Goal: Book appointment/travel/reservation

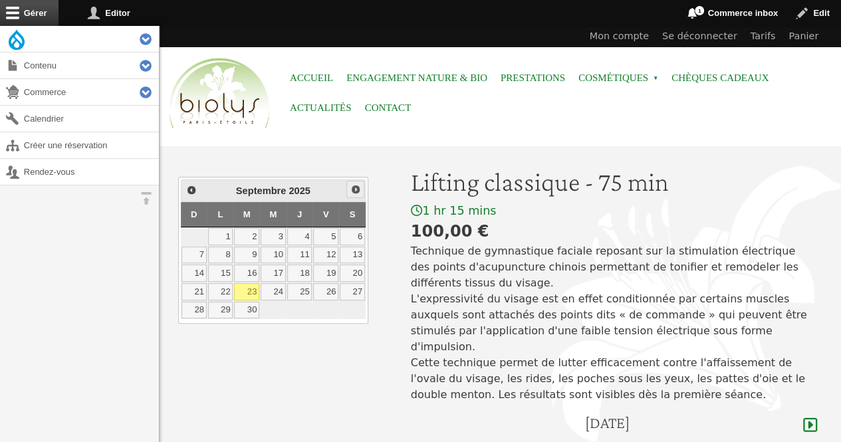
click at [356, 188] on span "Suivant" at bounding box center [355, 189] width 11 height 11
click at [249, 289] on link "21" at bounding box center [246, 291] width 25 height 17
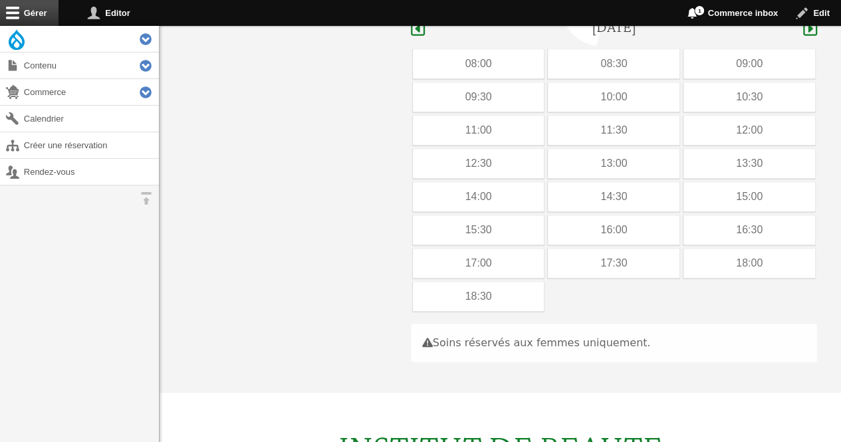
scroll to position [397, 0]
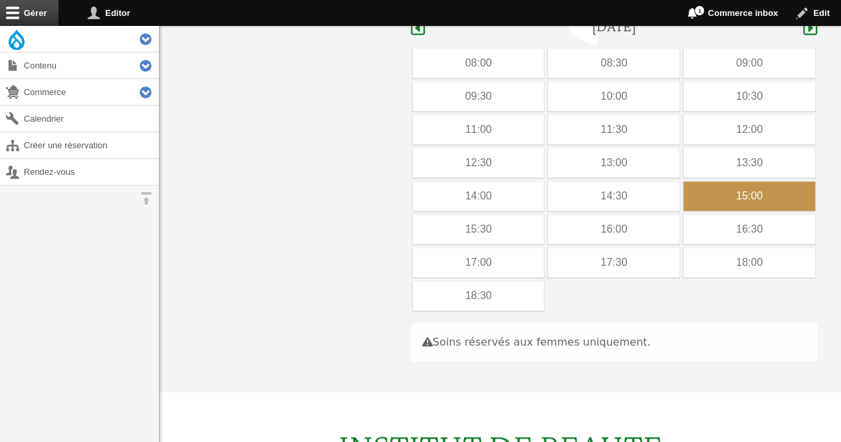
click at [718, 182] on div "15:00" at bounding box center [750, 196] width 132 height 29
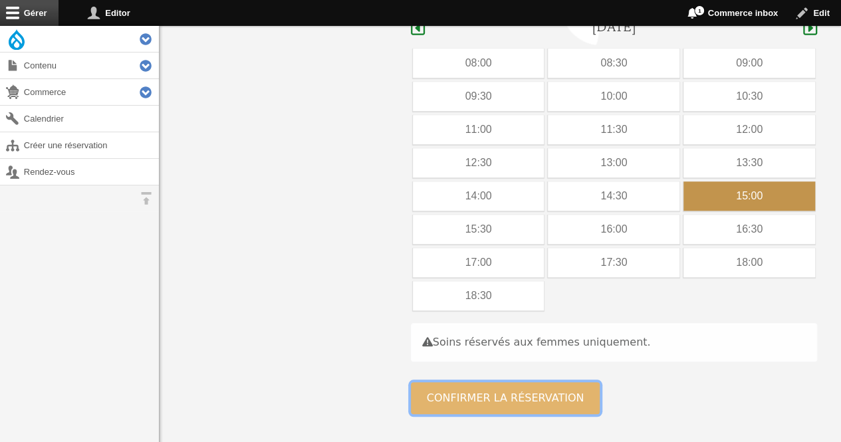
click at [474, 382] on button "Confirmer la réservation" at bounding box center [506, 398] width 190 height 32
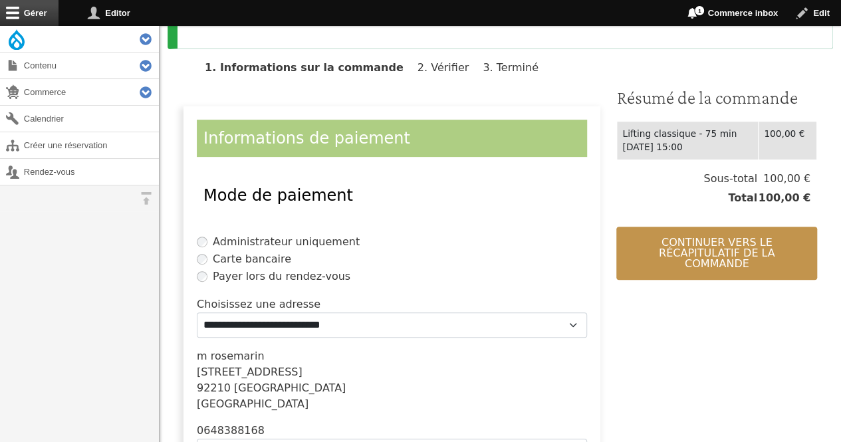
scroll to position [283, 0]
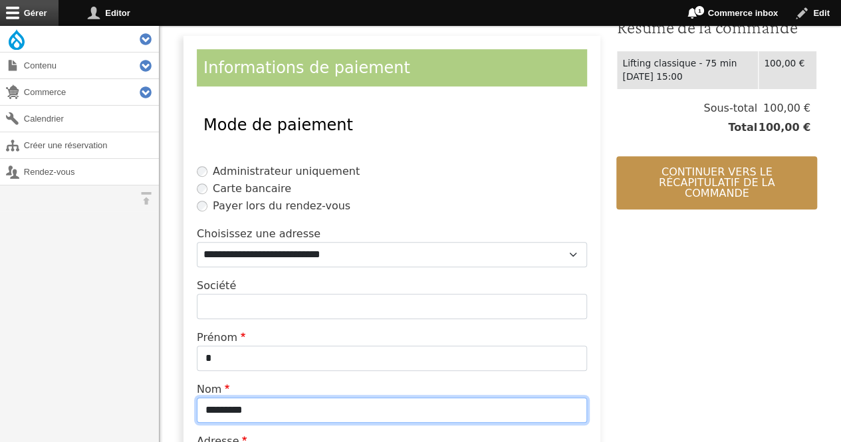
click at [302, 410] on input "*********" at bounding box center [392, 410] width 390 height 25
type input "*"
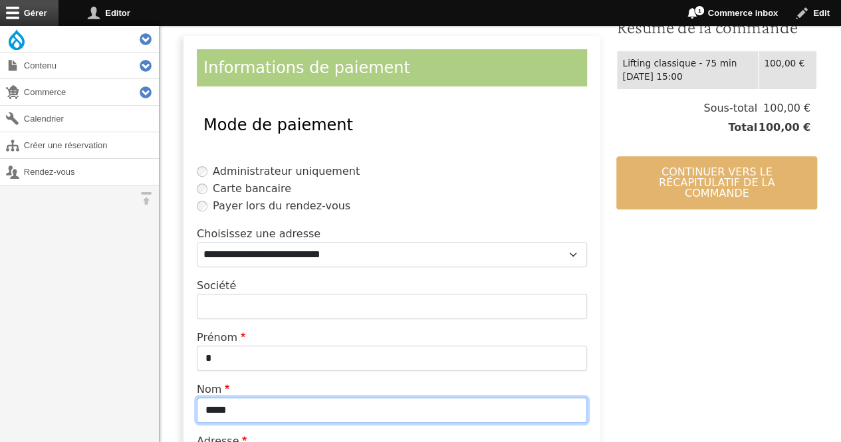
type input "*****"
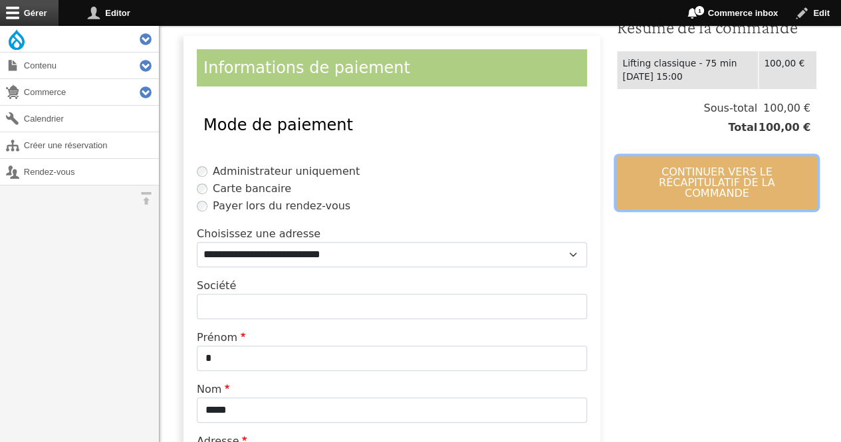
click at [710, 161] on button "Continuer vers le récapitulatif de la commande" at bounding box center [716, 182] width 201 height 53
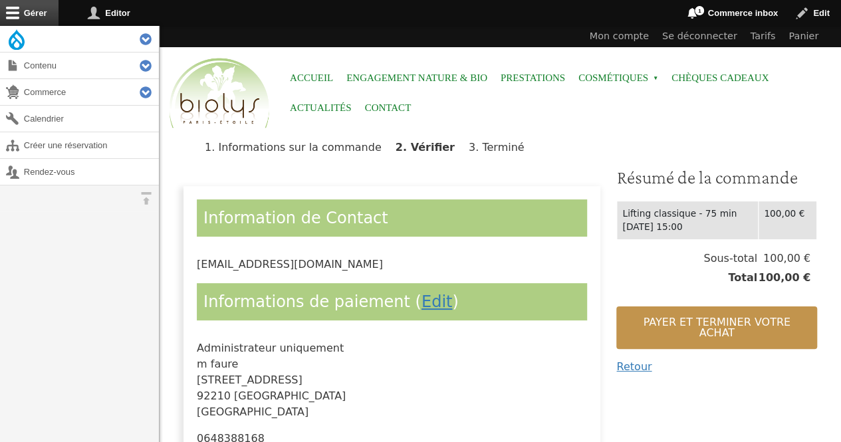
click at [680, 182] on h3 "Résumé de la commande" at bounding box center [716, 177] width 201 height 23
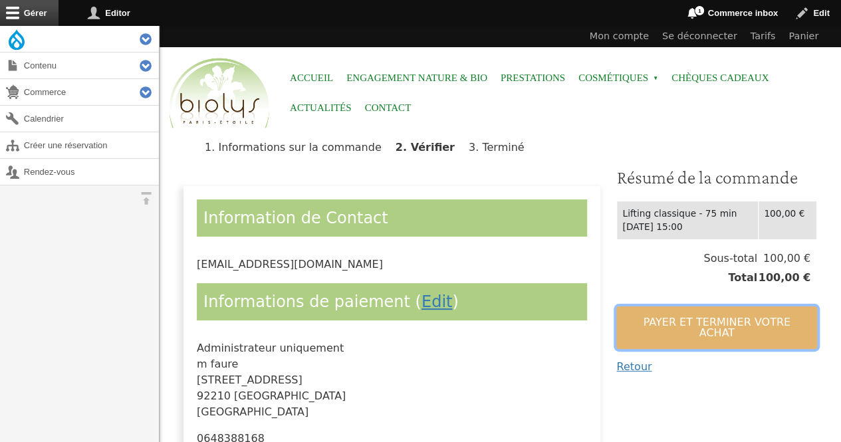
click at [640, 319] on button "Payer et terminer votre achat" at bounding box center [716, 328] width 201 height 43
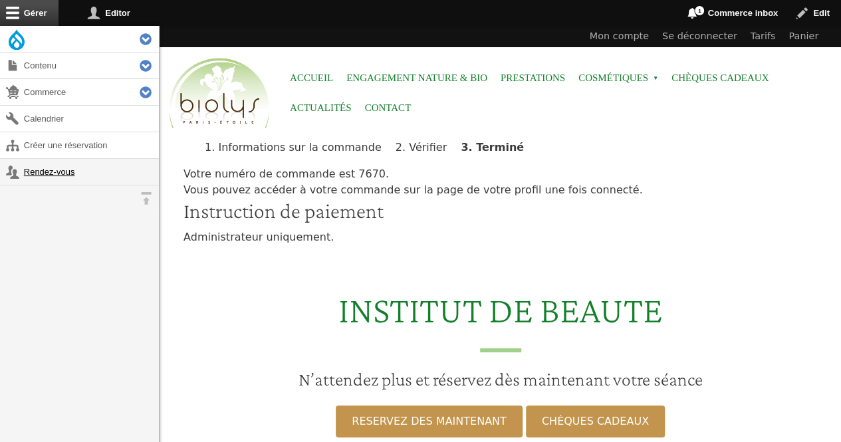
click at [53, 170] on link "Rendez-vous" at bounding box center [79, 172] width 159 height 26
